Goal: Task Accomplishment & Management: Complete application form

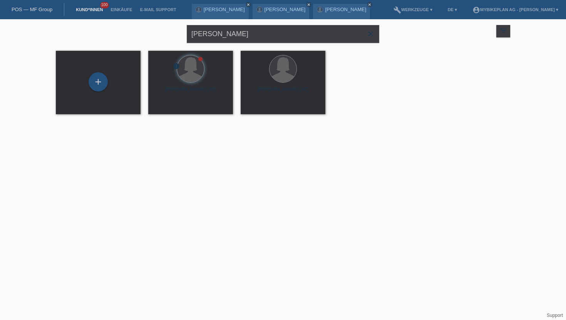
click at [92, 12] on link "Kund*innen" at bounding box center [89, 9] width 35 height 5
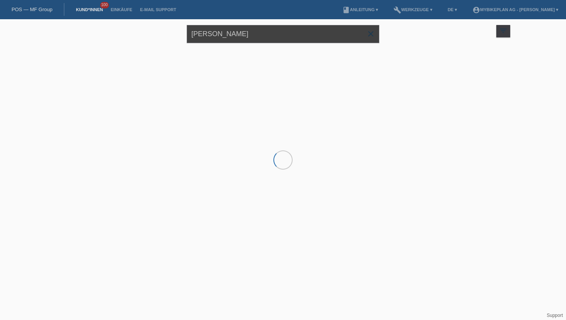
click at [233, 36] on input "[PERSON_NAME]" at bounding box center [283, 34] width 192 height 18
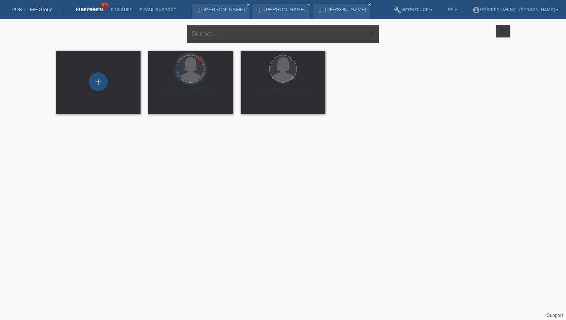
paste input "[PERSON_NAME]"
type input "[PERSON_NAME]"
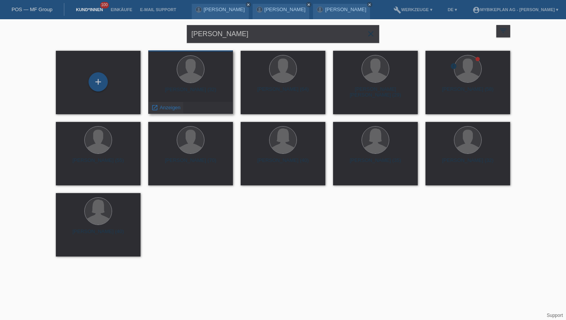
click at [166, 107] on span "Anzeigen" at bounding box center [170, 108] width 21 height 6
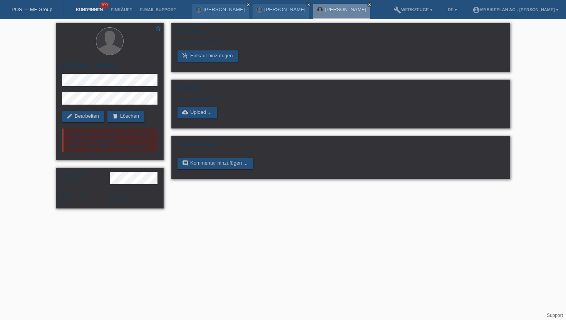
click at [90, 9] on link "Kund*innen" at bounding box center [89, 9] width 35 height 5
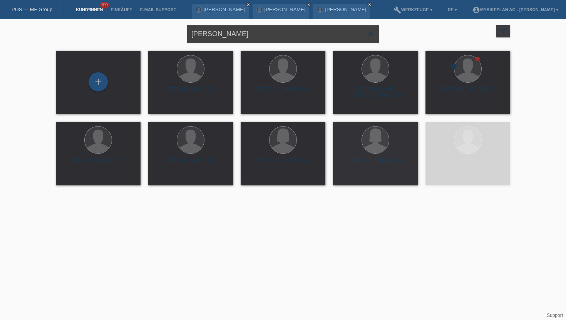
drag, startPoint x: 243, startPoint y: 32, endPoint x: 161, endPoint y: 30, distance: 81.3
click at [161, 30] on div "Francesco Zito close filter_list view_module Alle Kund*innen anzeigen star Mark…" at bounding box center [283, 33] width 462 height 28
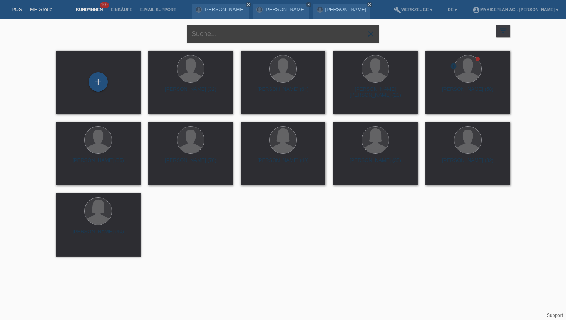
paste input "[PERSON_NAME]"
type input "[PERSON_NAME]"
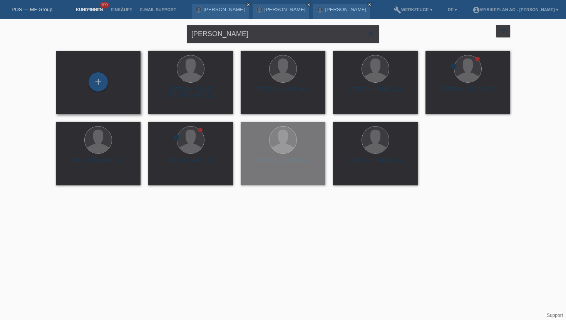
click at [107, 75] on div "+" at bounding box center [98, 82] width 72 height 20
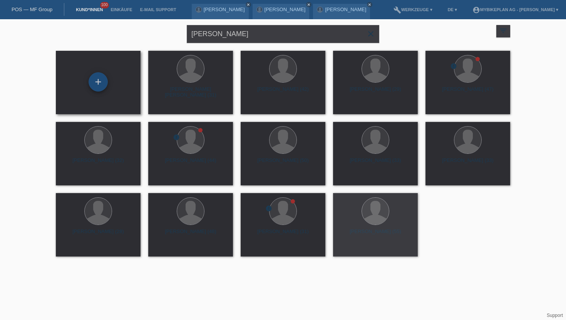
click at [101, 80] on div "+" at bounding box center [98, 81] width 19 height 19
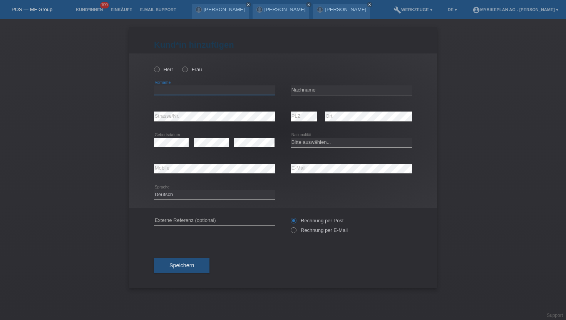
click at [174, 89] on input "text" at bounding box center [214, 90] width 121 height 10
paste input "[PERSON_NAME]"
click at [180, 91] on input "[PERSON_NAME]" at bounding box center [214, 90] width 121 height 10
click at [180, 92] on input "[PERSON_NAME]" at bounding box center [214, 90] width 121 height 10
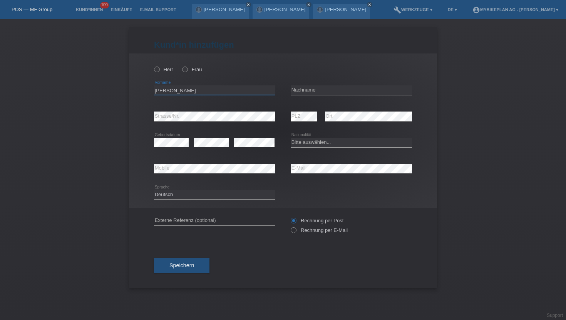
click at [180, 92] on input "[PERSON_NAME]" at bounding box center [214, 90] width 121 height 10
click at [202, 87] on input "[PERSON_NAME]" at bounding box center [214, 90] width 121 height 10
click at [177, 92] on input "[PERSON_NAME]" at bounding box center [214, 90] width 121 height 10
type input "[PERSON_NAME]"
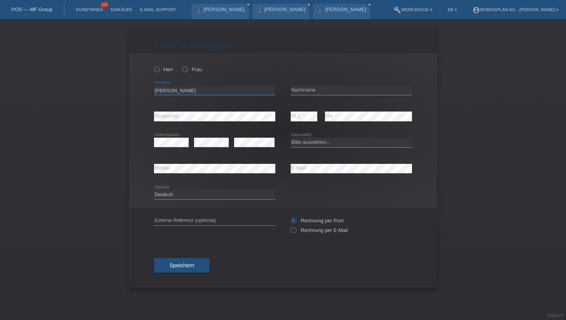
click at [177, 92] on input "[PERSON_NAME]" at bounding box center [214, 90] width 121 height 10
click at [313, 90] on input "text" at bounding box center [351, 90] width 121 height 10
paste input "Portmann"
type input "Portmann"
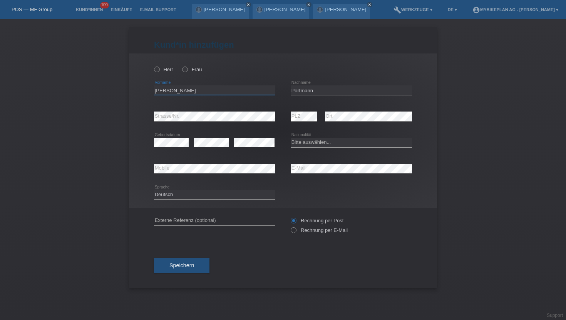
click at [199, 94] on input "[PERSON_NAME]" at bounding box center [214, 90] width 121 height 10
click at [199, 94] on input "Nick Portmann" at bounding box center [214, 90] width 121 height 10
type input "Nick"
click at [153, 65] on icon at bounding box center [153, 65] width 0 height 0
click at [158, 67] on input "Herr" at bounding box center [156, 69] width 5 height 5
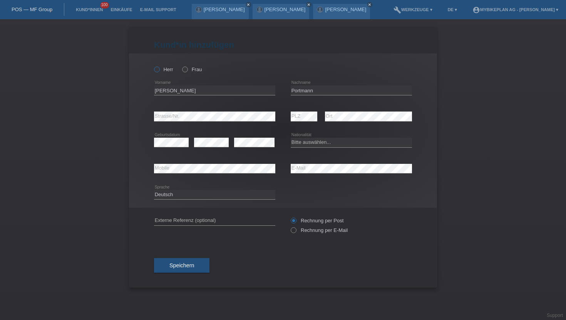
radio input "true"
click at [153, 65] on icon at bounding box center [153, 65] width 0 height 0
click at [156, 70] on input "Herr" at bounding box center [156, 69] width 5 height 5
click at [289, 226] on icon at bounding box center [289, 226] width 0 height 0
click at [294, 232] on input "Rechnung per E-Mail" at bounding box center [293, 233] width 5 height 10
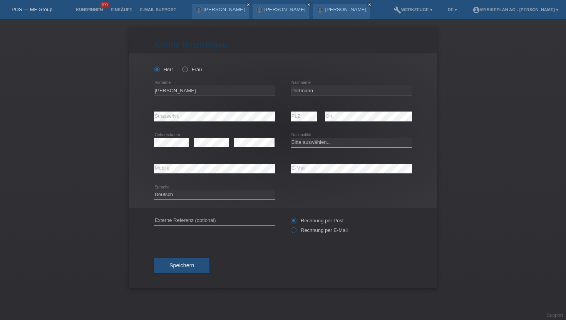
radio input "true"
click at [301, 138] on select "Bitte auswählen... Schweiz Deutschland Liechtenstein Österreich ------------ Af…" at bounding box center [351, 142] width 121 height 9
select select "CH"
click at [291, 138] on select "Bitte auswählen... Schweiz Deutschland Liechtenstein Österreich ------------ Af…" at bounding box center [351, 142] width 121 height 9
click at [189, 269] on span "Speichern" at bounding box center [181, 266] width 25 height 6
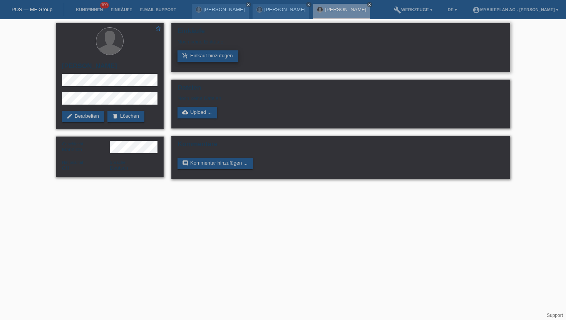
click at [194, 57] on link "add_shopping_cart Einkauf hinzufügen" at bounding box center [207, 56] width 61 height 12
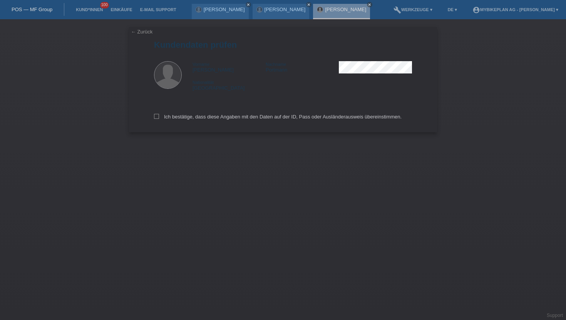
click at [155, 121] on div "Ich bestätige, dass diese Angaben mit den Daten auf der ID, Pass oder Ausländer…" at bounding box center [283, 116] width 258 height 34
click at [155, 120] on label "Ich bestätige, dass diese Angaben mit den Daten auf der ID, Pass oder Ausländer…" at bounding box center [278, 117] width 248 height 6
click at [155, 119] on input "Ich bestätige, dass diese Angaben mit den Daten auf der ID, Pass oder Ausländer…" at bounding box center [156, 116] width 5 height 5
checkbox input "true"
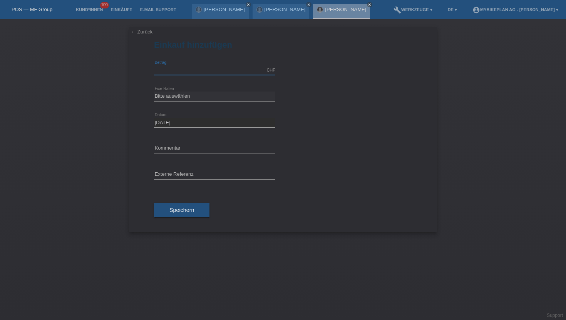
click at [181, 69] on input "text" at bounding box center [214, 70] width 121 height 10
type input "6999.00"
click at [176, 100] on select "Bitte auswählen 6 Raten 12 Raten 18 Raten 24 Raten 36 Raten 48 Raten" at bounding box center [214, 96] width 121 height 9
select select "487"
click at [154, 92] on select "Bitte auswählen 6 Raten 12 Raten 18 Raten 24 Raten 36 Raten 48 Raten" at bounding box center [214, 96] width 121 height 9
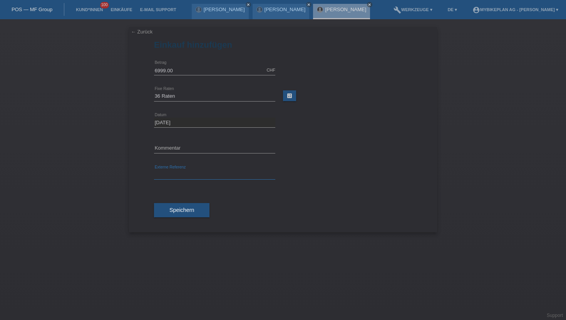
click at [171, 176] on input "text" at bounding box center [214, 175] width 121 height 10
paste input "43320160883"
type input "43320160883"
click at [181, 214] on button "Speichern" at bounding box center [181, 210] width 55 height 15
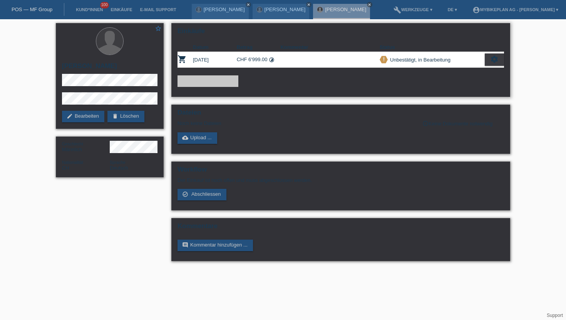
click at [498, 59] on icon "settings" at bounding box center [494, 59] width 8 height 8
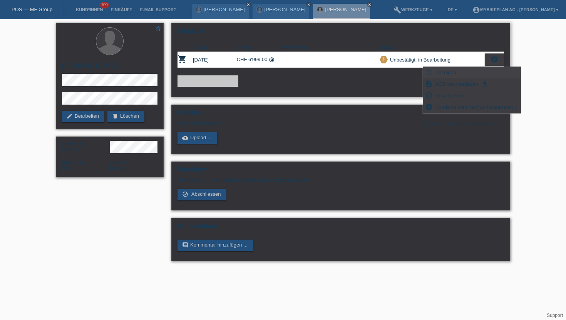
click at [455, 73] on span "Anzeigen" at bounding box center [445, 72] width 23 height 9
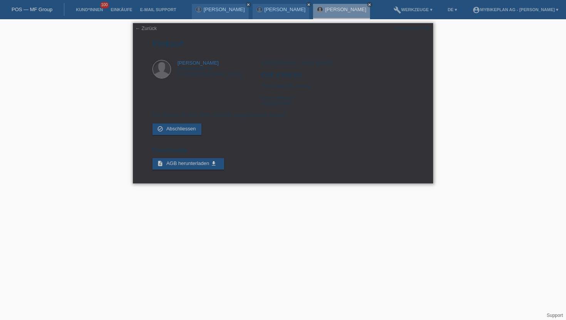
click at [412, 29] on div "POSP00027005" at bounding box center [412, 28] width 36 height 6
copy div "POSP00027005"
click at [90, 10] on link "Kund*innen" at bounding box center [89, 9] width 35 height 5
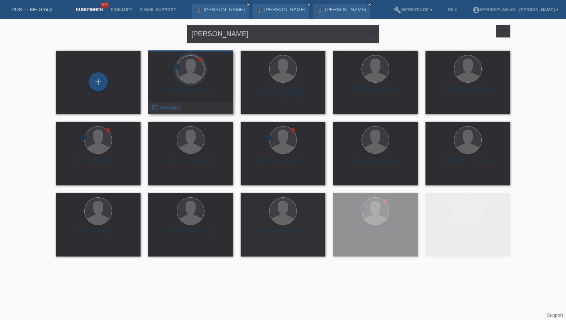
click at [163, 107] on span "Anzeigen" at bounding box center [170, 108] width 21 height 6
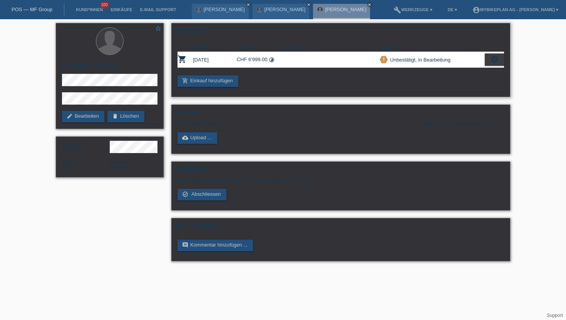
click at [492, 58] on icon "settings" at bounding box center [494, 59] width 8 height 8
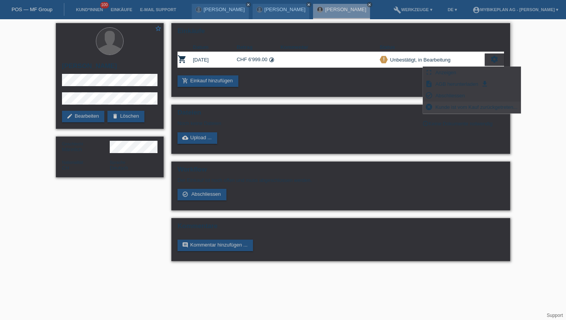
click at [448, 109] on span "Kunde ist vom Kauf zurückgetreten..." at bounding box center [476, 106] width 84 height 9
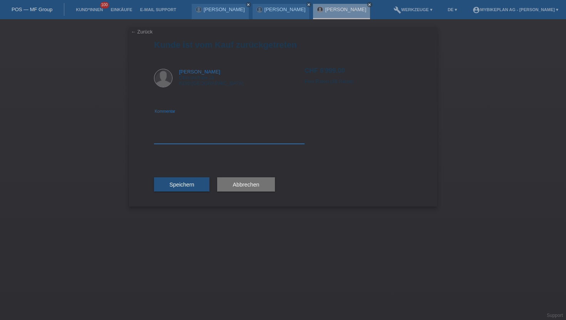
click at [204, 136] on textarea at bounding box center [229, 129] width 151 height 30
type textarea "wrong price"
click at [181, 172] on div "Speichern" at bounding box center [181, 184] width 55 height 45
click at [181, 181] on button "Speichern" at bounding box center [181, 184] width 55 height 15
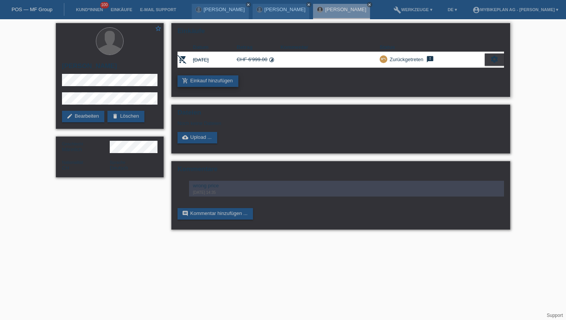
click at [209, 82] on link "add_shopping_cart Einkauf hinzufügen" at bounding box center [207, 81] width 61 height 12
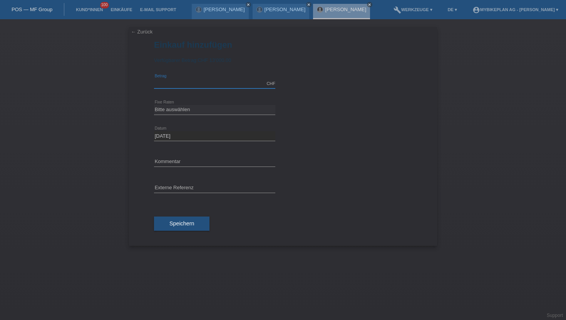
click at [170, 85] on input "text" at bounding box center [214, 84] width 121 height 10
type input "13998.00"
click at [191, 109] on select "Bitte auswählen 6 Raten 12 Raten 18 Raten 24 Raten 36 Raten 48 Raten" at bounding box center [214, 109] width 121 height 9
select select "487"
click at [154, 105] on select "Bitte auswählen 6 Raten 12 Raten 18 Raten 24 Raten 36 Raten 48 Raten" at bounding box center [214, 109] width 121 height 9
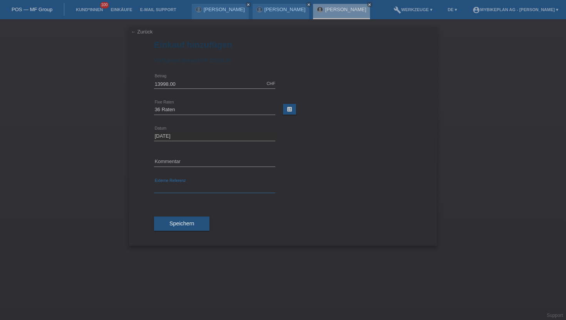
click at [175, 186] on input "text" at bounding box center [214, 189] width 121 height 10
paste input "43320160884"
paste input "43320160883"
type input "43320160884,43320160883"
click at [192, 229] on button "Speichern" at bounding box center [181, 224] width 55 height 15
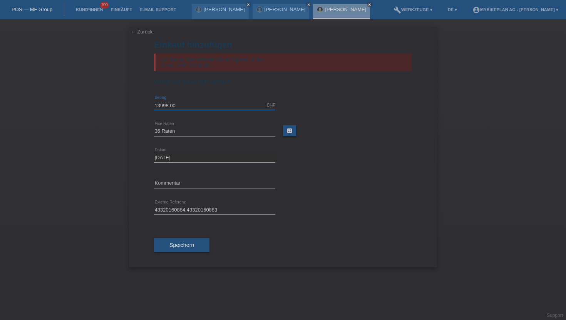
click at [159, 104] on input "13998.00" at bounding box center [214, 105] width 121 height 10
type input "13000.00"
click at [181, 248] on span "Speichern" at bounding box center [181, 245] width 25 height 6
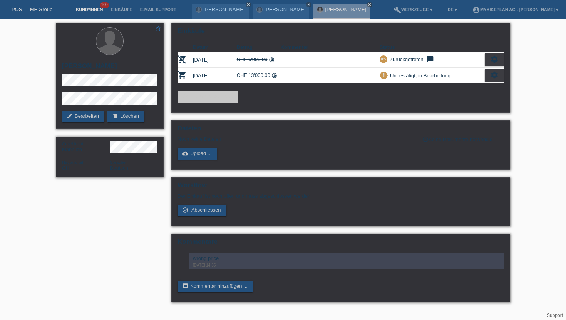
click at [89, 11] on link "Kund*innen" at bounding box center [89, 9] width 35 height 5
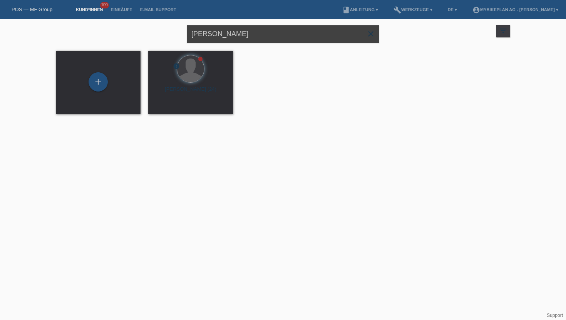
drag, startPoint x: 243, startPoint y: 33, endPoint x: 177, endPoint y: 33, distance: 66.2
click at [177, 33] on div "[PERSON_NAME] close filter_list view_module Alle Kund*innen anzeigen star Marki…" at bounding box center [283, 33] width 462 height 28
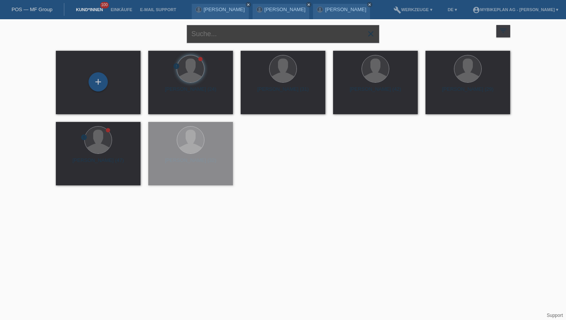
paste input "Ecocircle GmbH"
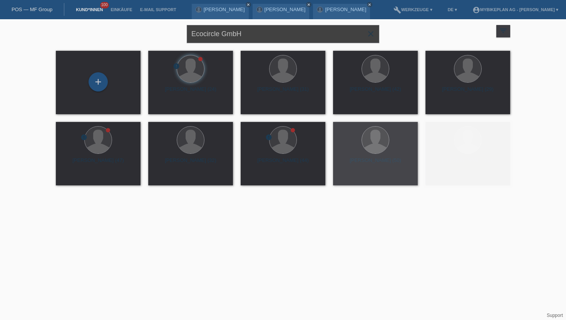
type input "Ecocircle GmbH"
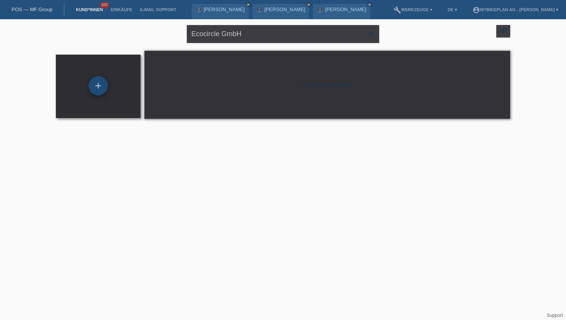
click at [97, 94] on div "+" at bounding box center [98, 85] width 19 height 19
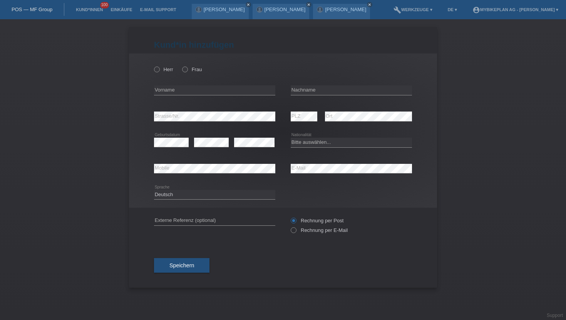
click at [85, 7] on li "Kund*innen 100" at bounding box center [89, 10] width 35 height 20
click at [87, 9] on link "Kund*innen" at bounding box center [89, 9] width 35 height 5
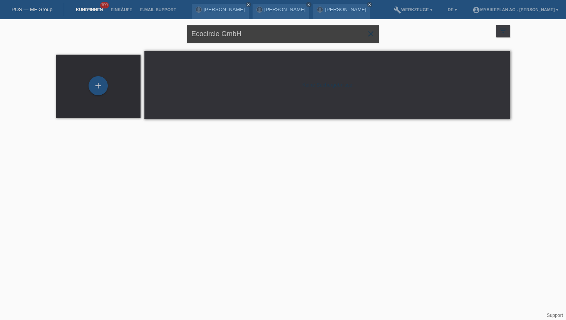
drag, startPoint x: 241, startPoint y: 33, endPoint x: 202, endPoint y: 33, distance: 39.3
click at [202, 33] on input "Ecocircle GmbH" at bounding box center [283, 34] width 192 height 18
type input "E"
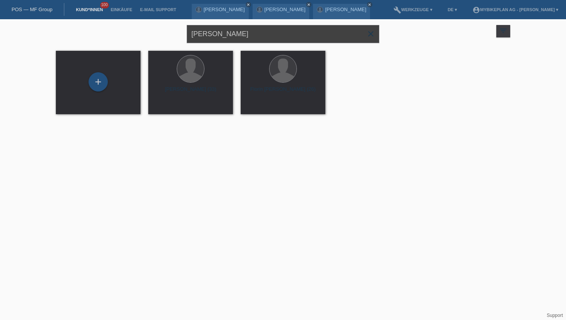
type input "[PERSON_NAME]"
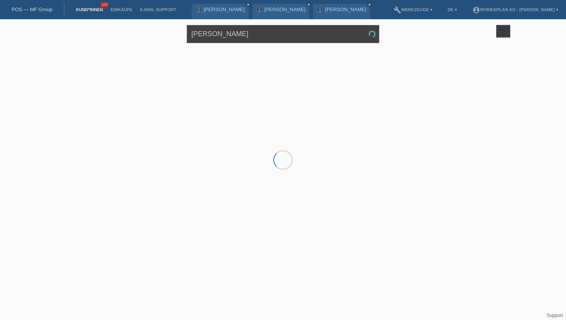
click at [209, 36] on input "[PERSON_NAME]" at bounding box center [283, 34] width 192 height 18
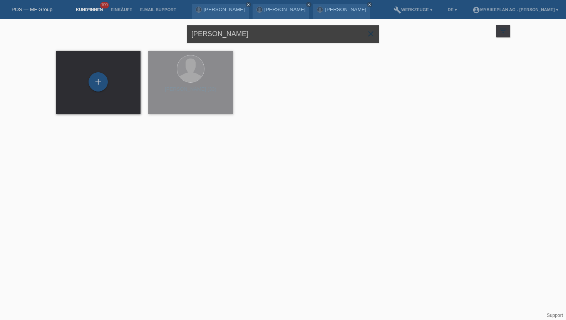
click at [209, 36] on input "[PERSON_NAME]" at bounding box center [283, 34] width 192 height 18
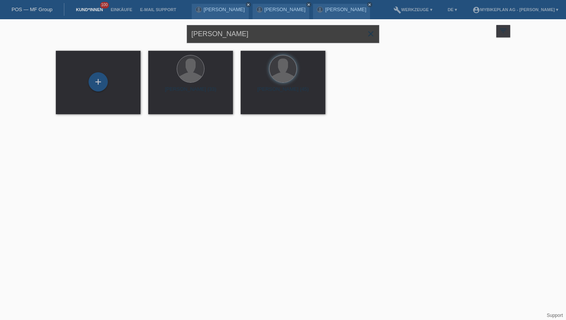
click at [209, 36] on input "[PERSON_NAME]" at bounding box center [283, 34] width 192 height 18
click at [94, 82] on div "+" at bounding box center [98, 81] width 19 height 19
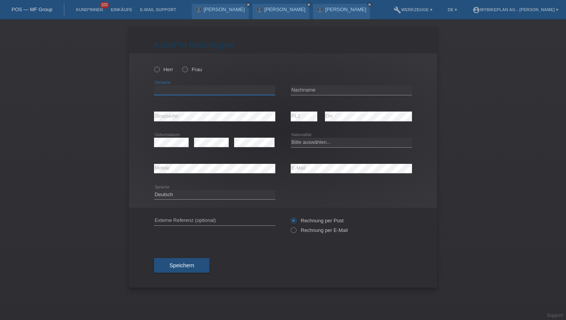
click at [194, 93] on input "text" at bounding box center [214, 90] width 121 height 10
paste input "[PERSON_NAME]"
click at [165, 92] on input "[PERSON_NAME]" at bounding box center [214, 90] width 121 height 10
click at [165, 92] on input "ibrahimi florim" at bounding box center [214, 90] width 121 height 10
type input "florim"
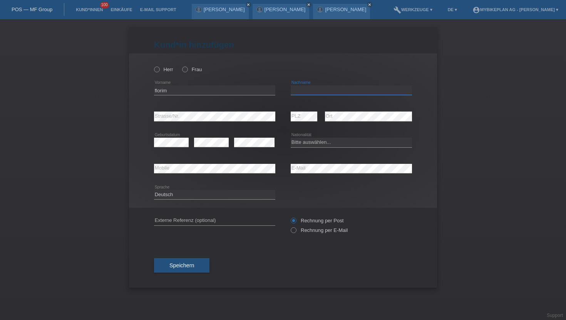
click at [296, 89] on input "text" at bounding box center [351, 90] width 121 height 10
paste input "ibrahimi"
type input "ibrahimi"
click at [303, 143] on select "Bitte auswählen... Schweiz Deutschland Liechtenstein Österreich ------------ Af…" at bounding box center [351, 142] width 121 height 9
click at [311, 141] on select "Bitte auswählen... Schweiz Deutschland Liechtenstein Österreich ------------ Af…" at bounding box center [351, 142] width 121 height 9
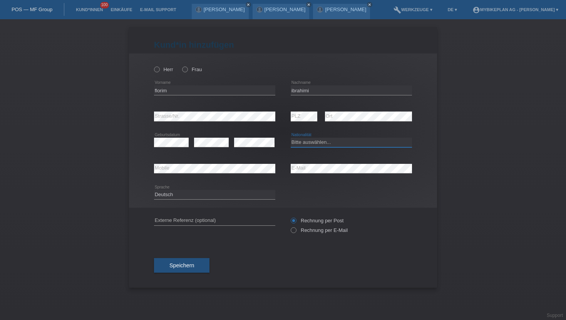
click at [311, 145] on select "Bitte auswählen... Schweiz Deutschland Liechtenstein Österreich ------------ Af…" at bounding box center [351, 142] width 121 height 9
select select "XK"
click at [291, 138] on select "Bitte auswählen... Schweiz Deutschland Liechtenstein Österreich ------------ Af…" at bounding box center [351, 142] width 121 height 9
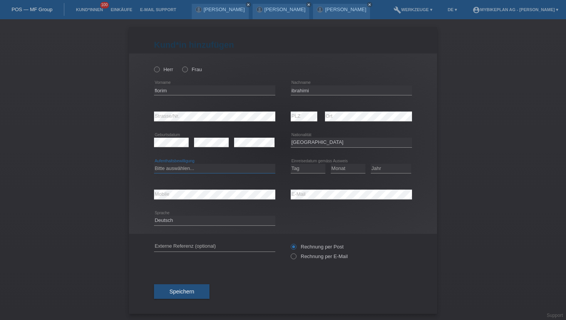
click at [166, 170] on select "Bitte auswählen... C B B - Flüchtlingsstatus Andere" at bounding box center [214, 168] width 121 height 9
select select "C"
click at [154, 164] on select "Bitte auswählen... C B B - Flüchtlingsstatus Andere" at bounding box center [214, 168] width 121 height 9
click at [303, 168] on select "Tag 01 02 03 04 05 06 07 08 09 10 11" at bounding box center [308, 168] width 35 height 9
select select "14"
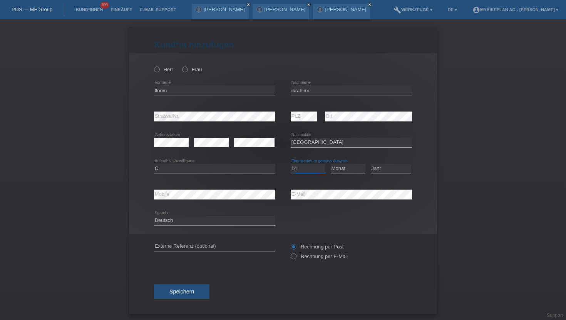
click at [291, 164] on select "Tag 01 02 03 04 05 06 07 08 09 10 11" at bounding box center [308, 168] width 35 height 9
click at [352, 169] on select "Monat 01 02 03 04 05 06 07 08 09 10 11" at bounding box center [348, 168] width 35 height 9
select select "01"
click at [331, 164] on select "Monat 01 02 03 04 05 06 07 08 09 10 11" at bounding box center [348, 168] width 35 height 9
click at [381, 170] on select "Jahr 2025 2024 2023 2022 2021 2020 2019 2018 2017 2016 2015 2014 2013 2012 2011…" at bounding box center [391, 168] width 40 height 9
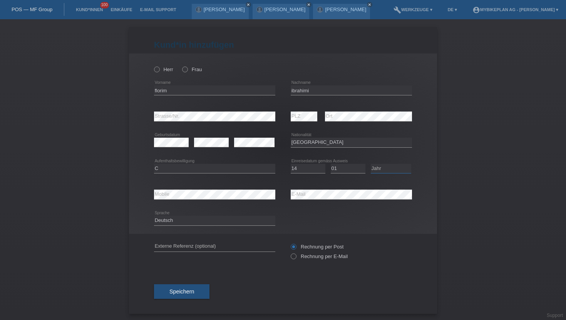
click at [381, 166] on select "Jahr 2025 2024 2023 2022 2021 2020 2019 2018 2017 2016 2015 2014 2013 2012 2011…" at bounding box center [391, 168] width 40 height 9
select select "1994"
click at [371, 164] on select "Jahr 2025 2024 2023 2022 2021 2020 2019 2018 2017 2016 2015 2014 2013 2012 2011…" at bounding box center [391, 168] width 40 height 9
click at [289, 253] on icon at bounding box center [289, 253] width 0 height 0
click at [292, 256] on input "Rechnung per E-Mail" at bounding box center [293, 259] width 5 height 10
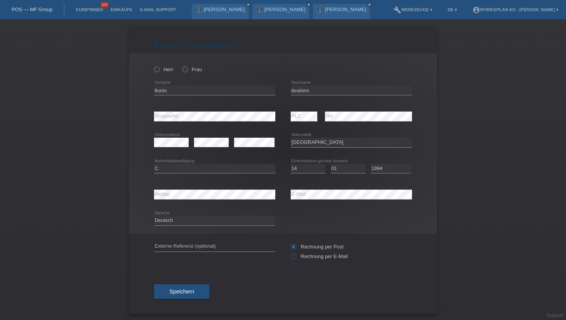
radio input "true"
click at [153, 65] on icon at bounding box center [153, 65] width 0 height 0
click at [157, 70] on input "Herr" at bounding box center [156, 69] width 5 height 5
radio input "true"
click at [175, 292] on span "Speichern" at bounding box center [181, 292] width 25 height 6
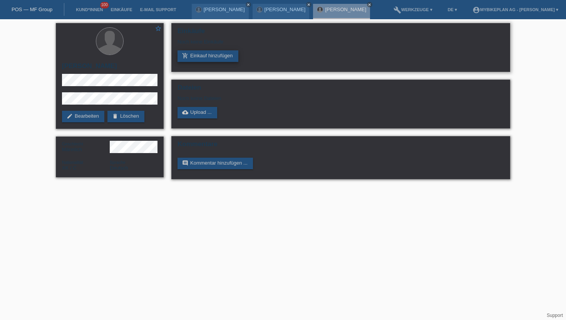
click at [191, 56] on link "add_shopping_cart Einkauf hinzufügen" at bounding box center [207, 56] width 61 height 12
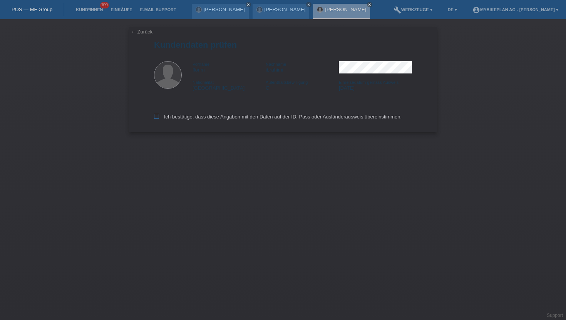
click at [156, 116] on icon at bounding box center [156, 116] width 5 height 5
click at [156, 116] on input "Ich bestätige, dass diese Angaben mit den Daten auf der ID, Pass oder Ausländer…" at bounding box center [156, 116] width 5 height 5
checkbox input "true"
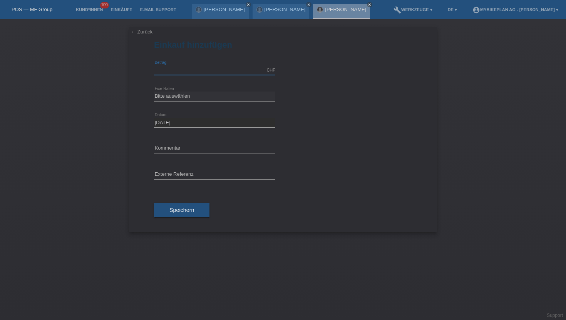
click at [193, 68] on input "text" at bounding box center [214, 70] width 121 height 10
type input "8499.00"
click at [172, 95] on select "Bitte auswählen 6 Raten 12 Raten 18 Raten 24 Raten 36 Raten 48 Raten" at bounding box center [214, 96] width 121 height 9
click at [175, 183] on div "error Externe Referenz" at bounding box center [214, 175] width 121 height 26
click at [177, 177] on input "text" at bounding box center [214, 175] width 121 height 10
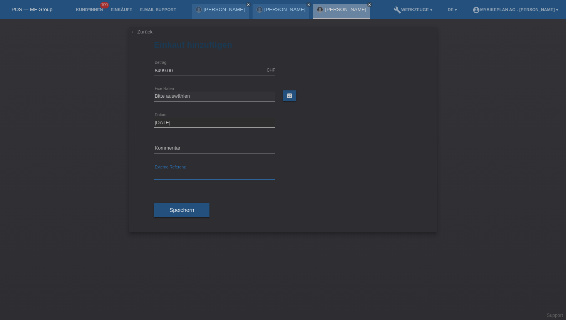
paste input "43320160885"
type input "43320160885"
click at [184, 97] on select "Bitte auswählen 6 Raten 12 Raten 18 Raten 24 Raten 36 Raten 48 Raten" at bounding box center [214, 96] width 121 height 9
select select "488"
click at [154, 92] on select "Bitte auswählen 6 Raten 12 Raten 18 Raten 24 Raten 36 Raten 48 Raten" at bounding box center [214, 96] width 121 height 9
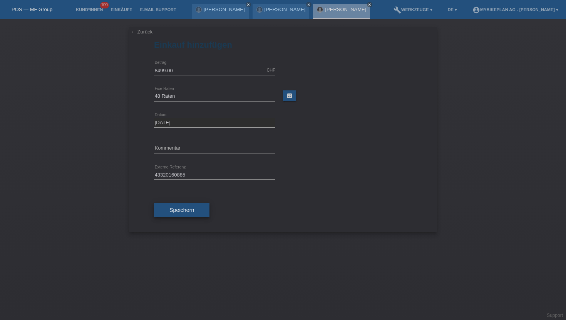
click at [175, 207] on button "Speichern" at bounding box center [181, 210] width 55 height 15
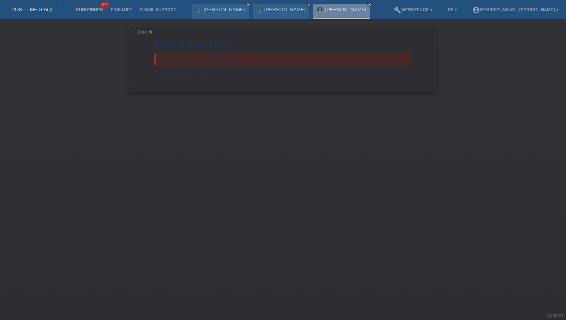
click at [137, 33] on link "← Zurück" at bounding box center [142, 32] width 22 height 6
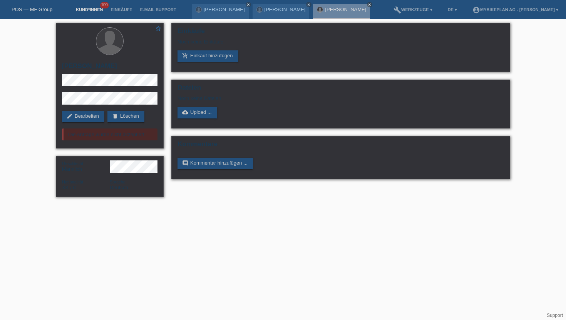
click at [86, 7] on link "Kund*innen" at bounding box center [89, 9] width 35 height 5
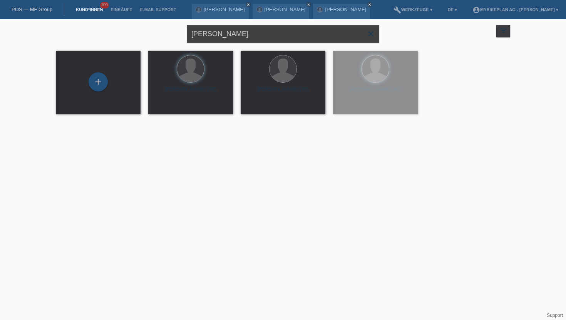
drag, startPoint x: 244, startPoint y: 33, endPoint x: 161, endPoint y: 34, distance: 83.6
click at [161, 34] on div "ibrahimi florim close filter_list view_module Alle Kund*innen anzeigen star Mar…" at bounding box center [283, 33] width 462 height 28
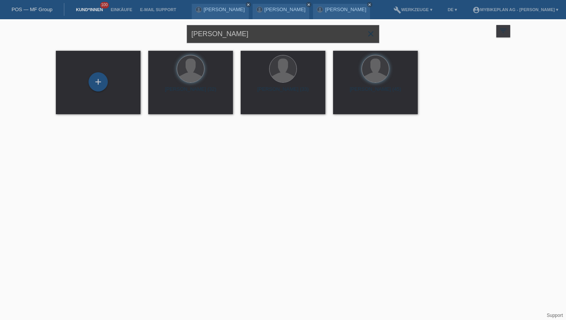
type input "Medina Reygadas"
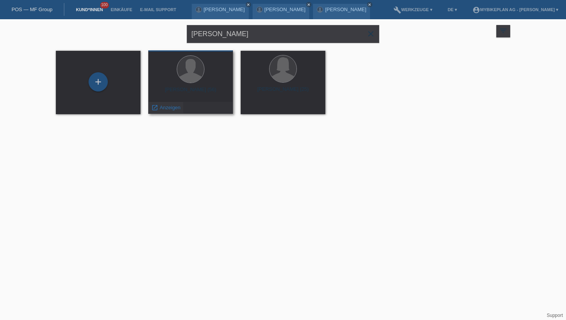
click at [163, 107] on span "Anzeigen" at bounding box center [170, 108] width 21 height 6
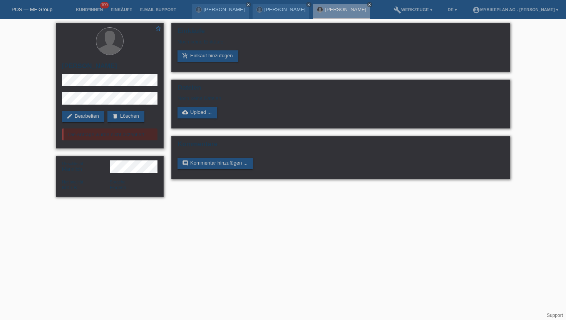
drag, startPoint x: 59, startPoint y: 66, endPoint x: 149, endPoint y: 65, distance: 89.7
click at [149, 65] on div "star_border Gabriel Medina Reygadas edit Bearbeiten delete Löschen Die Anfrage …" at bounding box center [110, 85] width 108 height 125
copy h2 "[PERSON_NAME]"
click at [84, 8] on link "Kund*innen" at bounding box center [89, 9] width 35 height 5
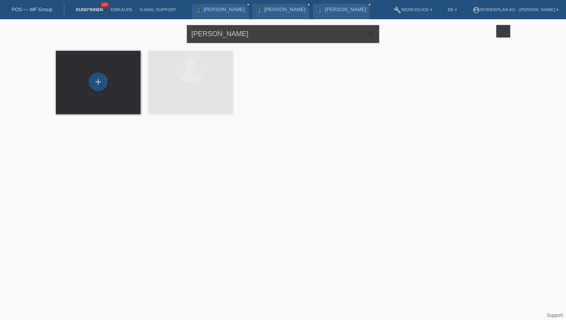
drag, startPoint x: 258, startPoint y: 35, endPoint x: 163, endPoint y: 35, distance: 95.5
click at [163, 35] on div "[PERSON_NAME] close filter_list view_module Alle Kund*innen anzeigen star Marki…" at bounding box center [283, 33] width 462 height 28
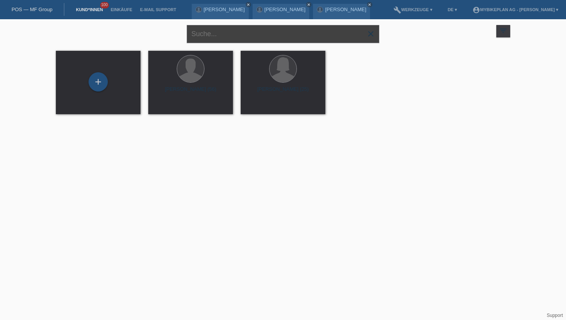
paste input "[PERSON_NAME]"
type input "[PERSON_NAME]"
click at [161, 109] on span "Anzeigen" at bounding box center [170, 108] width 21 height 6
